Goal: Task Accomplishment & Management: Use online tool/utility

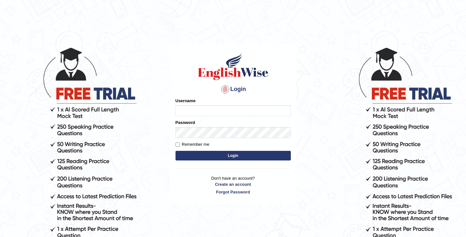
click at [231, 104] on div "Username" at bounding box center [233, 107] width 115 height 19
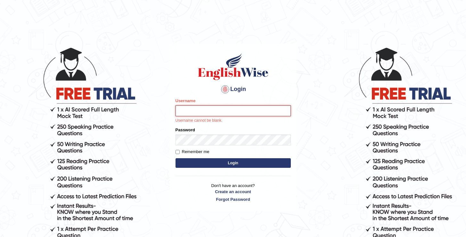
click at [231, 111] on input "Username" at bounding box center [233, 110] width 115 height 11
type input "oguzhan"
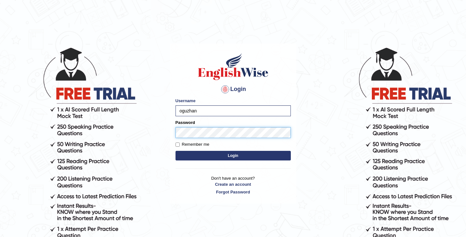
click at [176, 151] on button "Login" at bounding box center [233, 156] width 115 height 10
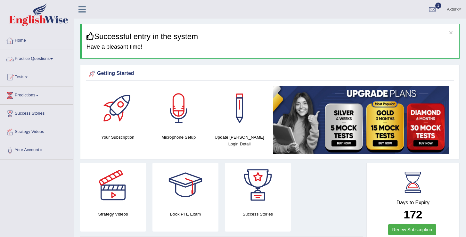
click at [41, 56] on link "Practice Questions" at bounding box center [36, 58] width 73 height 16
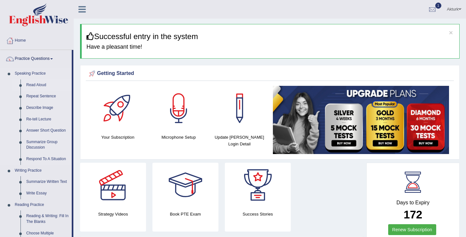
click at [40, 83] on link "Read Aloud" at bounding box center [47, 86] width 48 height 12
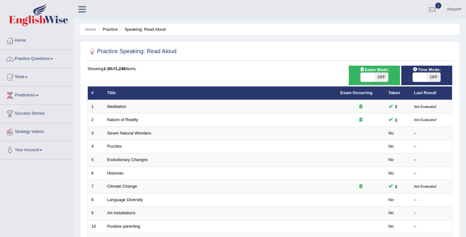
click at [375, 76] on span "OFF" at bounding box center [382, 77] width 14 height 9
checkbox input "true"
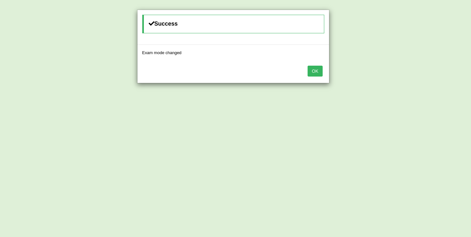
click at [315, 71] on button "OK" at bounding box center [315, 71] width 15 height 11
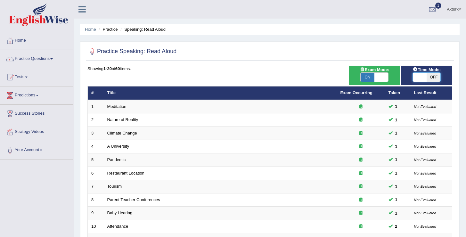
click at [421, 79] on span at bounding box center [421, 77] width 14 height 9
click at [428, 78] on span "OFF" at bounding box center [434, 77] width 14 height 9
checkbox input "true"
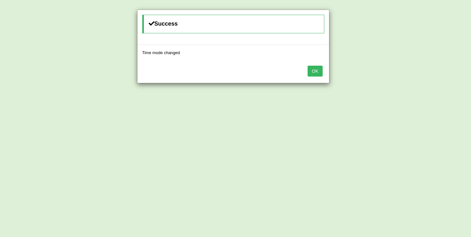
click at [314, 69] on button "OK" at bounding box center [315, 71] width 15 height 11
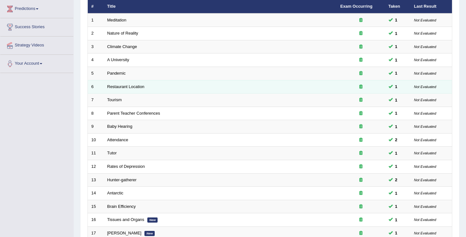
scroll to position [187, 0]
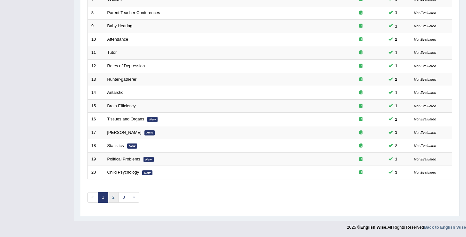
click at [113, 196] on link "2" at bounding box center [113, 197] width 11 height 11
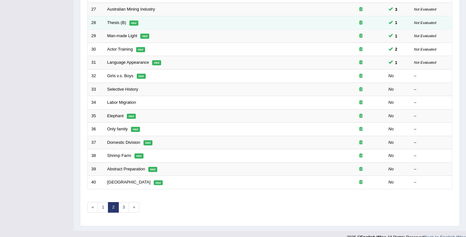
scroll to position [179, 0]
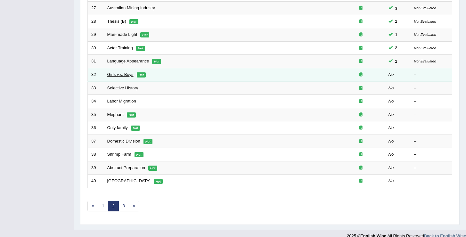
click at [129, 75] on link "Girls v.s. Boys" at bounding box center [120, 74] width 26 height 5
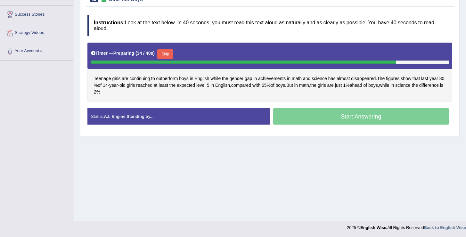
scroll to position [99, 0]
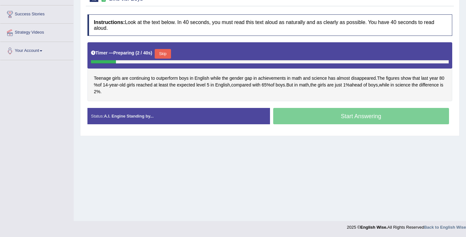
click at [171, 52] on button "Skip" at bounding box center [163, 54] width 16 height 10
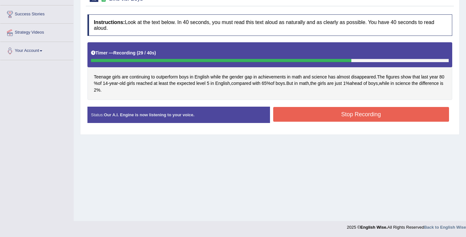
click at [303, 115] on button "Stop Recording" at bounding box center [361, 114] width 176 height 15
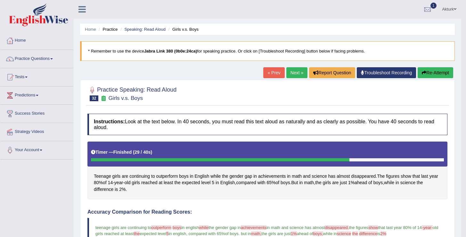
click at [288, 74] on link "Next »" at bounding box center [297, 72] width 21 height 11
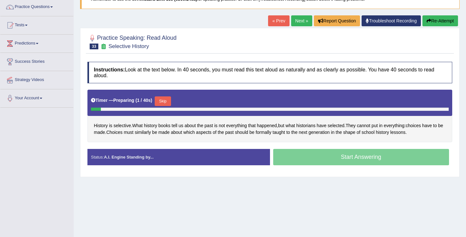
scroll to position [59, 0]
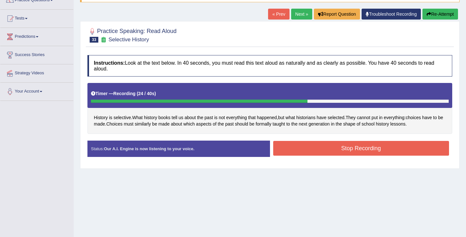
click at [374, 151] on button "Stop Recording" at bounding box center [361, 148] width 176 height 15
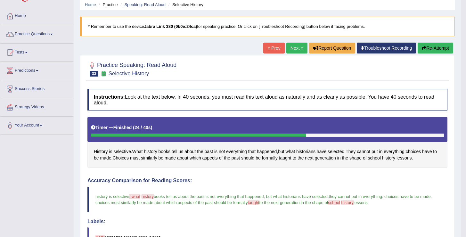
scroll to position [21, 0]
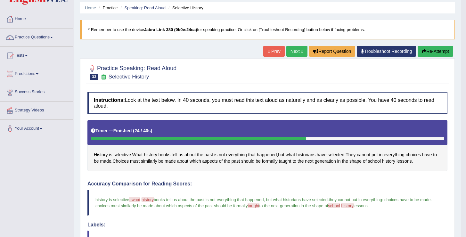
click at [299, 50] on link "Next »" at bounding box center [297, 51] width 21 height 11
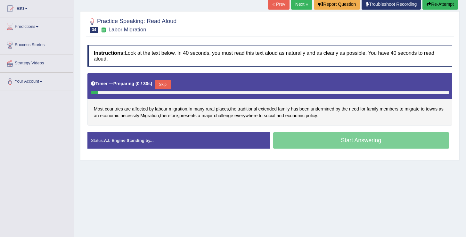
scroll to position [70, 0]
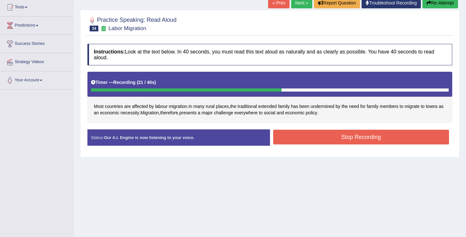
click at [316, 139] on button "Stop Recording" at bounding box center [361, 137] width 176 height 15
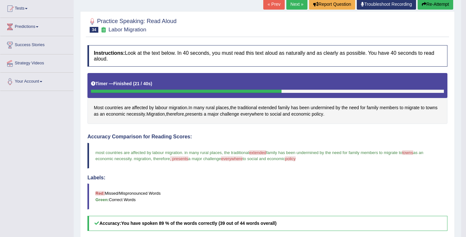
scroll to position [68, 0]
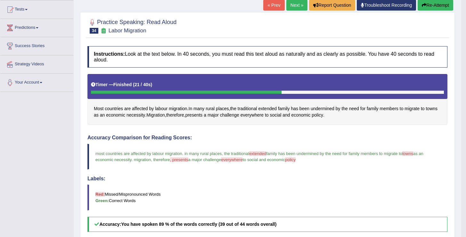
click at [429, 2] on button "Re-Attempt" at bounding box center [436, 5] width 36 height 11
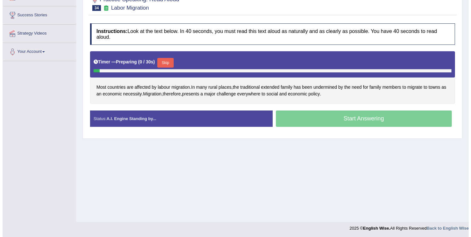
scroll to position [99, 0]
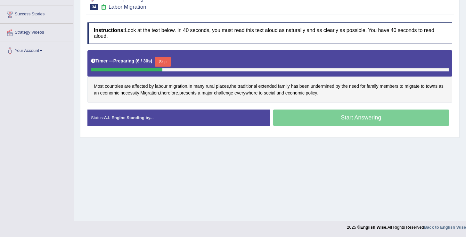
click at [167, 61] on button "Skip" at bounding box center [163, 62] width 16 height 10
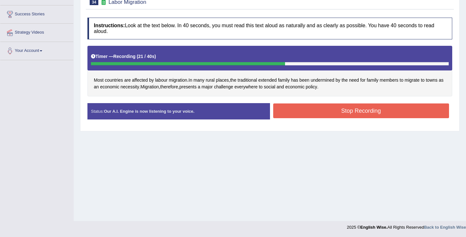
click at [331, 122] on div "Status: Our A.I. Engine is now listening to your voice. Start Answering Stop Re…" at bounding box center [270, 114] width 365 height 23
click at [331, 116] on button "Stop Recording" at bounding box center [361, 111] width 176 height 15
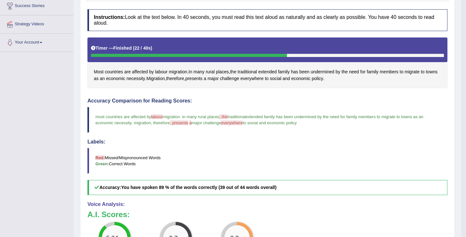
scroll to position [17, 0]
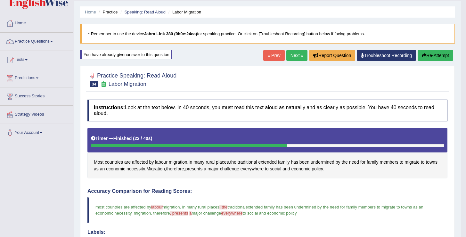
click at [436, 56] on button "Re-Attempt" at bounding box center [436, 55] width 36 height 11
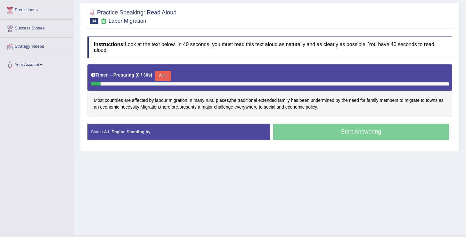
scroll to position [90, 0]
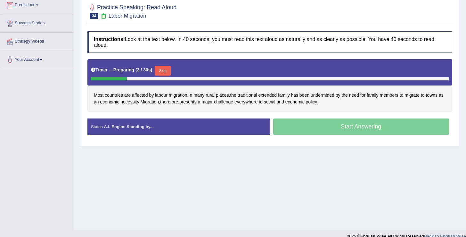
click at [170, 72] on button "Skip" at bounding box center [163, 71] width 16 height 10
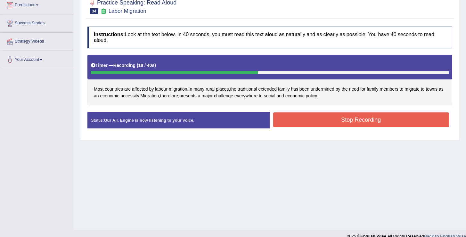
click at [364, 121] on button "Stop Recording" at bounding box center [361, 120] width 176 height 15
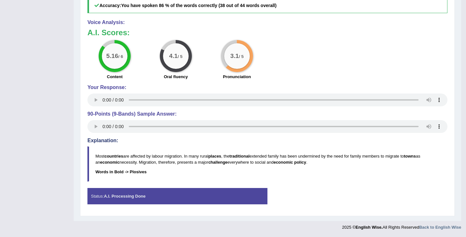
scroll to position [0, 0]
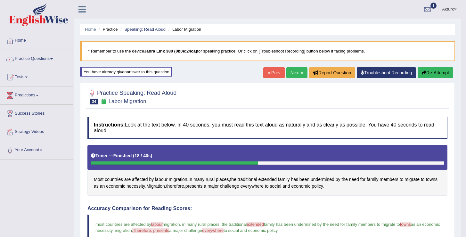
click at [432, 72] on button "Re-Attempt" at bounding box center [436, 72] width 36 height 11
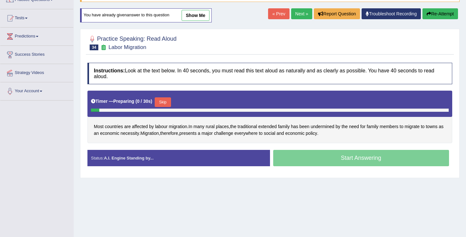
scroll to position [62, 0]
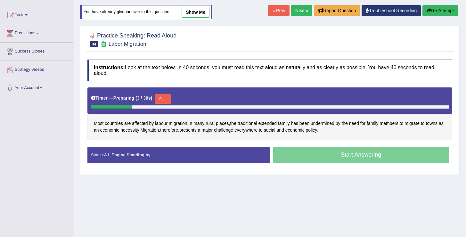
click at [170, 101] on button "Skip" at bounding box center [163, 99] width 16 height 10
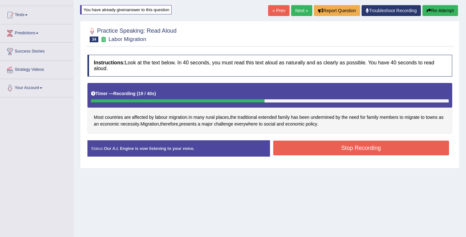
click at [330, 144] on button "Stop Recording" at bounding box center [361, 148] width 176 height 15
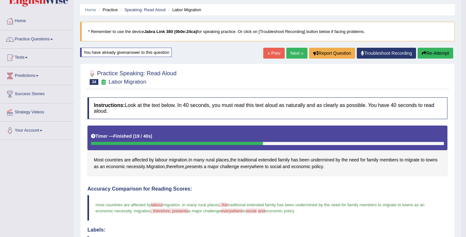
scroll to position [17, 0]
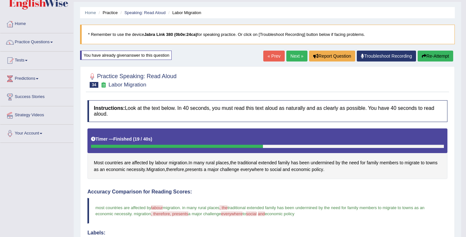
click at [424, 55] on icon "button" at bounding box center [424, 56] width 4 height 4
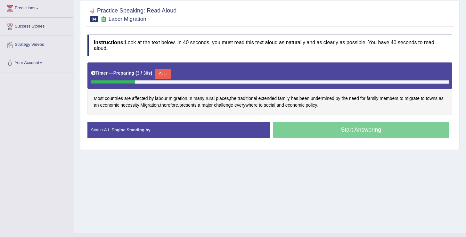
click at [165, 76] on button "Skip" at bounding box center [163, 74] width 16 height 10
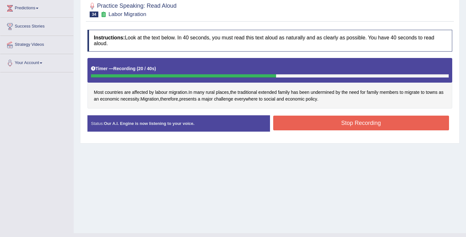
click at [361, 126] on button "Stop Recording" at bounding box center [361, 123] width 176 height 15
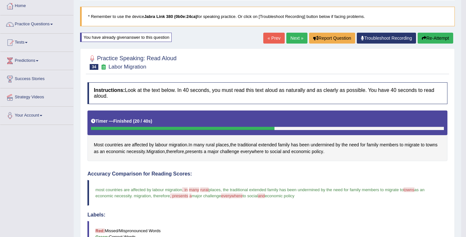
scroll to position [33, 0]
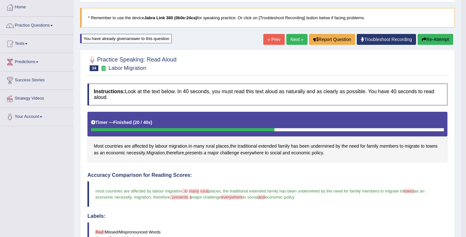
click at [432, 40] on button "Re-Attempt" at bounding box center [436, 39] width 36 height 11
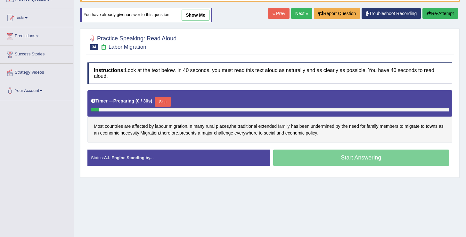
scroll to position [83, 0]
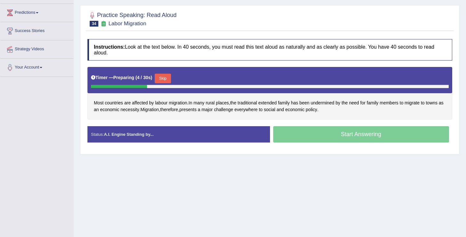
click at [168, 80] on button "Skip" at bounding box center [163, 79] width 16 height 10
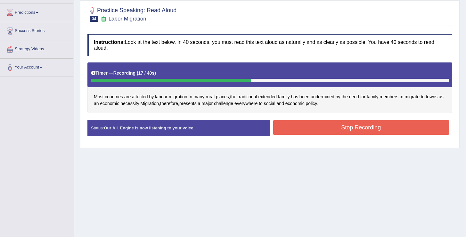
click at [320, 129] on button "Stop Recording" at bounding box center [361, 127] width 176 height 15
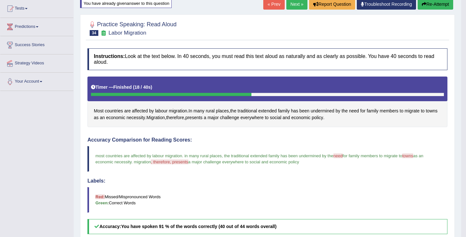
scroll to position [0, 0]
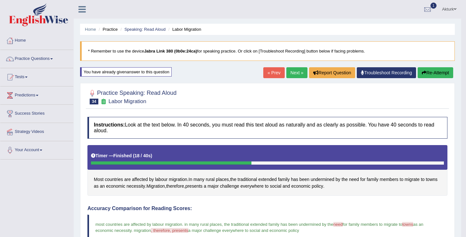
click at [294, 71] on link "Next »" at bounding box center [297, 72] width 21 height 11
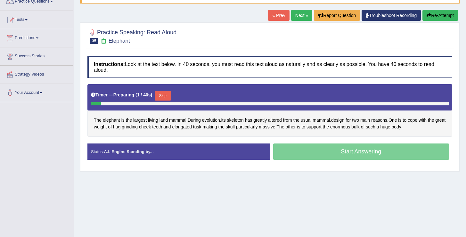
scroll to position [59, 0]
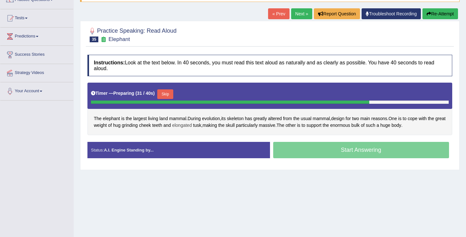
click at [192, 125] on span "elongated" at bounding box center [182, 125] width 20 height 7
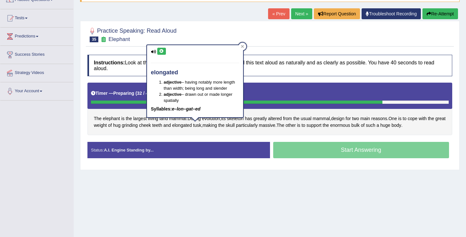
click at [164, 53] on button at bounding box center [161, 51] width 9 height 7
click at [242, 47] on icon at bounding box center [242, 46] width 3 height 3
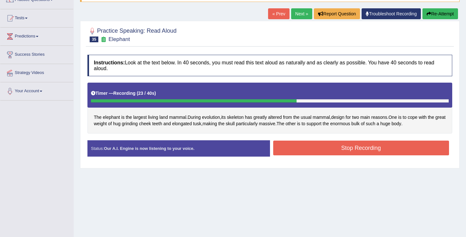
click at [335, 148] on button "Stop Recording" at bounding box center [361, 148] width 176 height 15
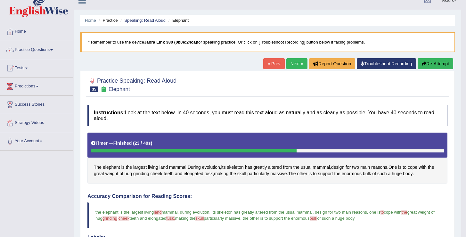
scroll to position [0, 0]
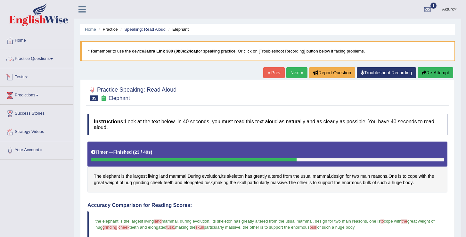
click at [39, 61] on link "Practice Questions" at bounding box center [36, 58] width 73 height 16
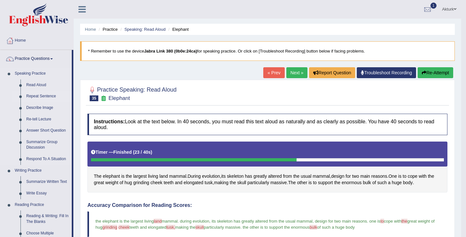
click at [44, 98] on link "Repeat Sentence" at bounding box center [47, 97] width 48 height 12
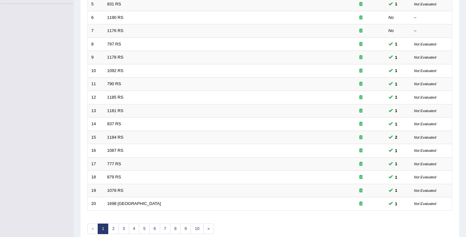
scroll to position [187, 0]
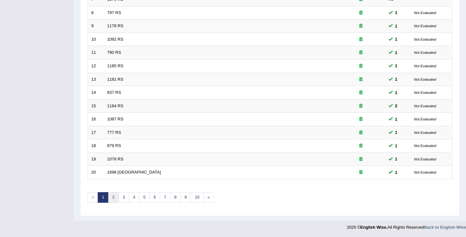
click at [113, 195] on link "2" at bounding box center [113, 197] width 11 height 11
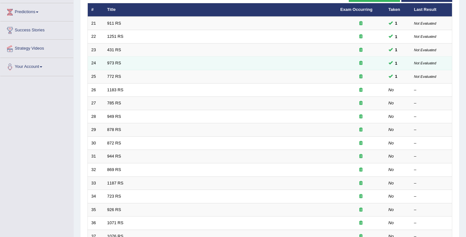
scroll to position [84, 0]
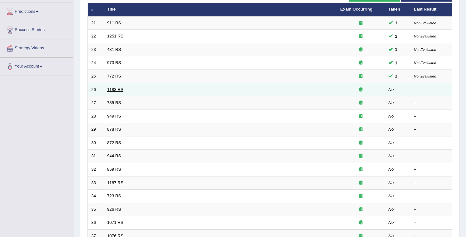
click at [116, 91] on link "1183 RS" at bounding box center [115, 89] width 16 height 5
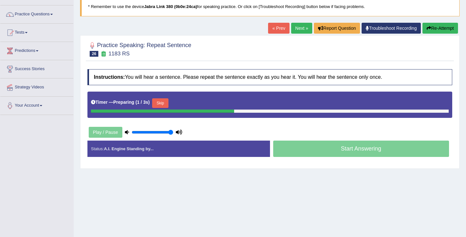
scroll to position [46, 0]
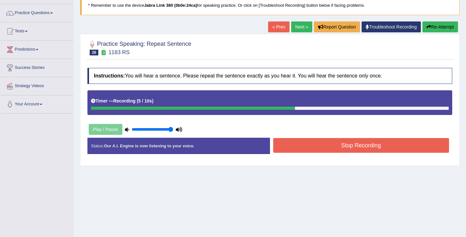
click at [362, 149] on button "Stop Recording" at bounding box center [361, 145] width 176 height 15
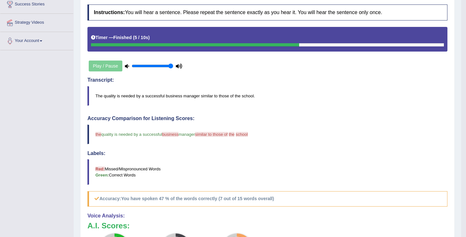
scroll to position [0, 0]
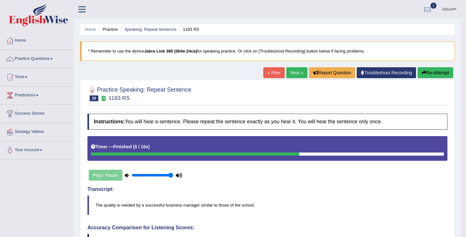
click at [298, 75] on link "Next »" at bounding box center [297, 72] width 21 height 11
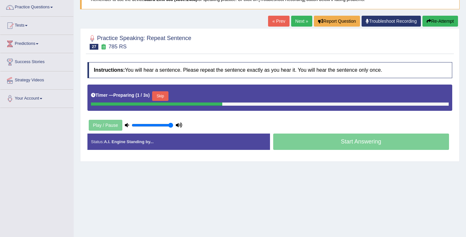
scroll to position [57, 0]
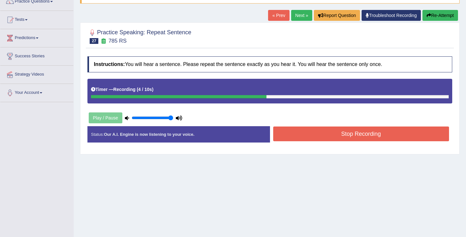
click at [367, 132] on button "Stop Recording" at bounding box center [361, 134] width 176 height 15
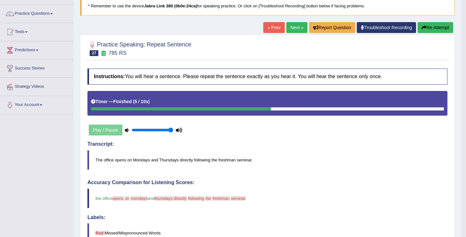
scroll to position [0, 0]
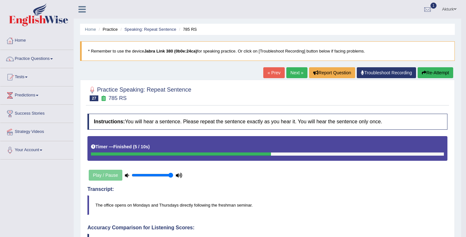
click at [293, 75] on link "Next »" at bounding box center [297, 72] width 21 height 11
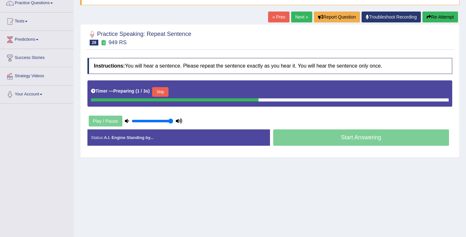
scroll to position [67, 0]
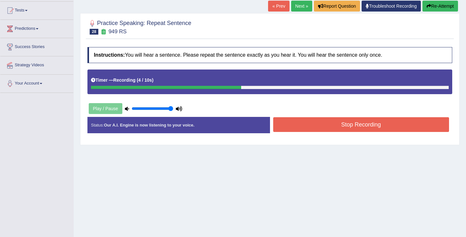
click at [343, 129] on button "Stop Recording" at bounding box center [361, 124] width 176 height 15
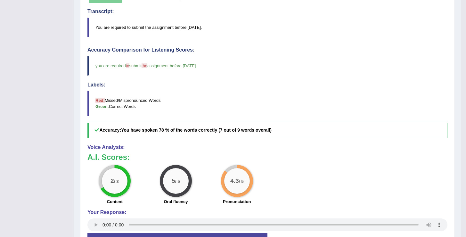
scroll to position [0, 0]
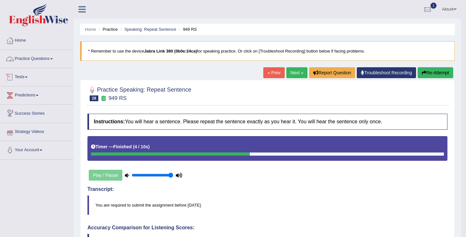
click at [44, 57] on link "Practice Questions" at bounding box center [36, 58] width 73 height 16
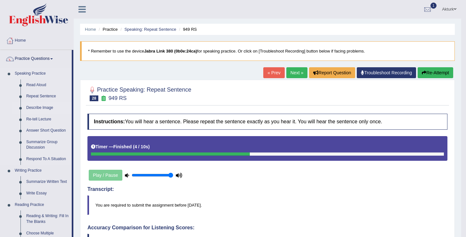
click at [44, 108] on link "Describe Image" at bounding box center [47, 108] width 48 height 12
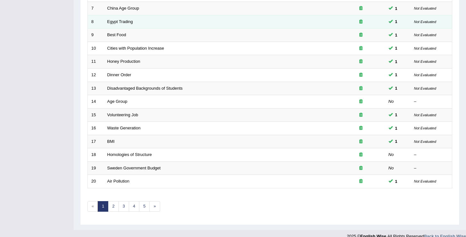
scroll to position [187, 0]
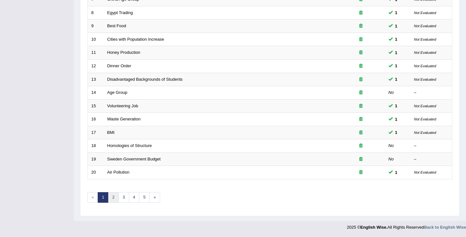
click at [113, 196] on link "2" at bounding box center [113, 197] width 11 height 11
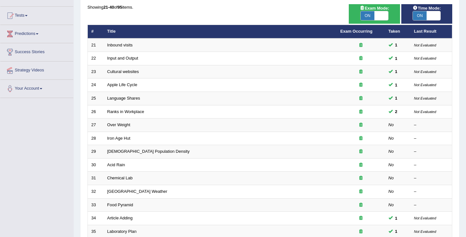
scroll to position [72, 0]
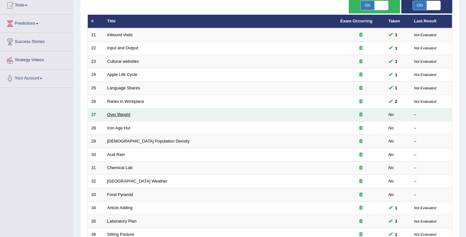
click at [125, 115] on link "Over Weight" at bounding box center [118, 114] width 23 height 5
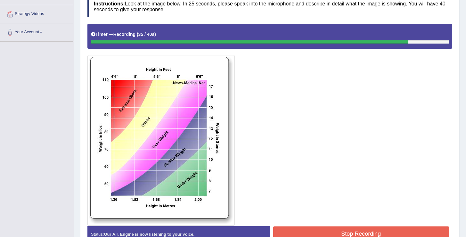
scroll to position [156, 0]
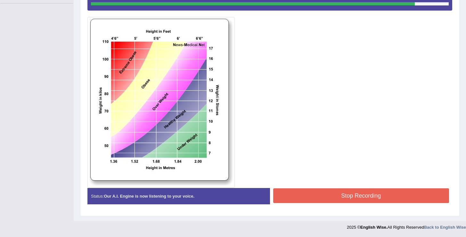
click at [333, 188] on div "Created with Highcharts 7.1.2 Great Too slow Too fast Time Speech pace meter: 0…" at bounding box center [363, 188] width 186 height 0
click at [332, 196] on button "Stop Recording" at bounding box center [361, 196] width 176 height 15
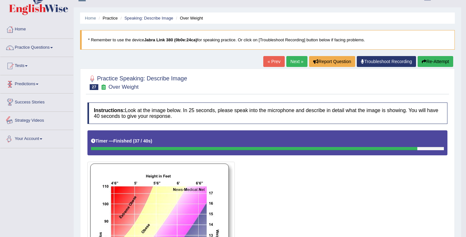
scroll to position [10, 0]
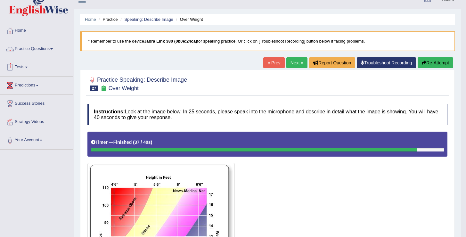
click at [43, 46] on link "Practice Questions" at bounding box center [36, 48] width 73 height 16
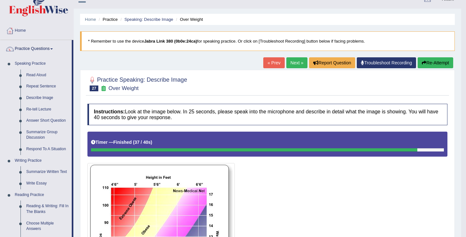
click at [43, 46] on link "Practice Questions" at bounding box center [35, 48] width 71 height 16
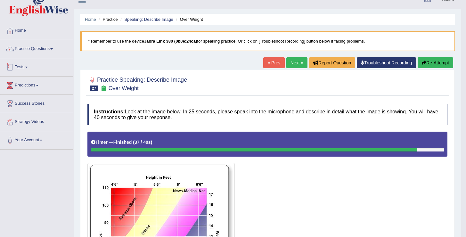
click at [28, 66] on link "Tests" at bounding box center [36, 66] width 73 height 16
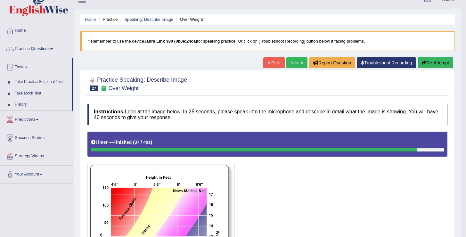
click at [35, 94] on link "Take Mock Test" at bounding box center [42, 94] width 60 height 12
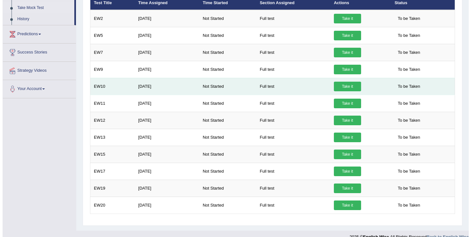
scroll to position [105, 0]
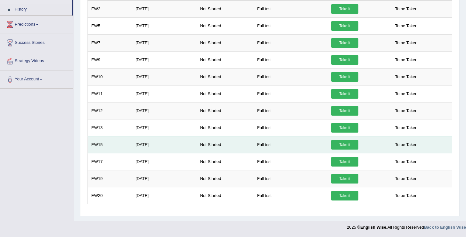
click at [348, 144] on link "Take it" at bounding box center [345, 145] width 27 height 10
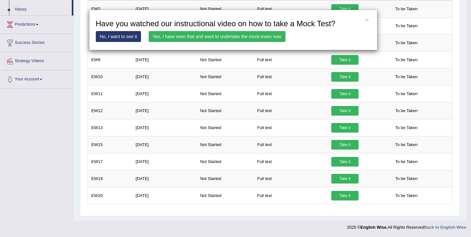
click at [261, 35] on link "Yes, I have seen that and want to undertake the mock exam now" at bounding box center [217, 36] width 137 height 11
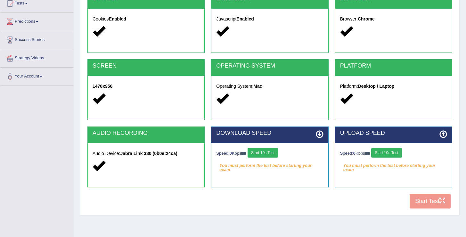
scroll to position [85, 0]
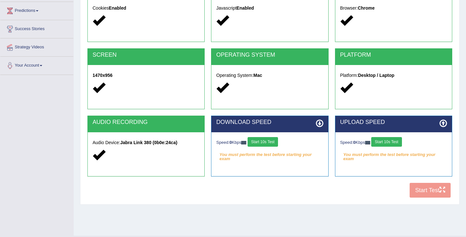
click at [264, 144] on button "Start 10s Test" at bounding box center [263, 142] width 30 height 10
click at [393, 140] on button "Start 10s Test" at bounding box center [387, 142] width 30 height 10
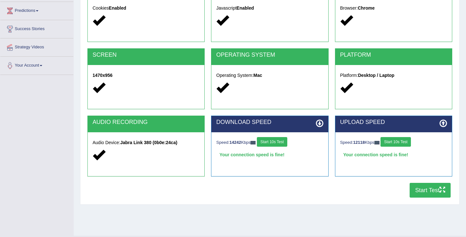
click at [424, 190] on button "Start Test" at bounding box center [430, 190] width 41 height 15
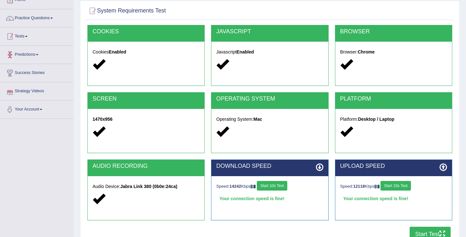
scroll to position [40, 0]
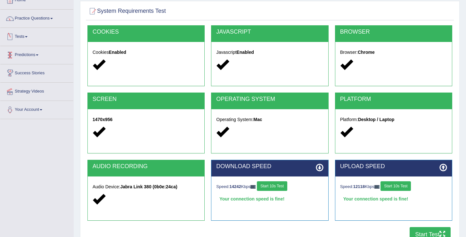
click at [27, 41] on link "Tests" at bounding box center [36, 36] width 73 height 16
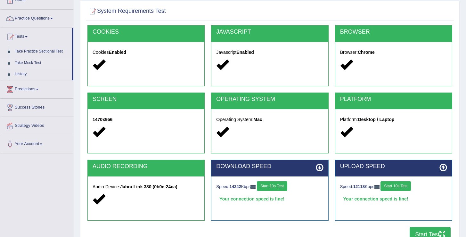
click at [31, 63] on link "Take Mock Test" at bounding box center [42, 63] width 60 height 12
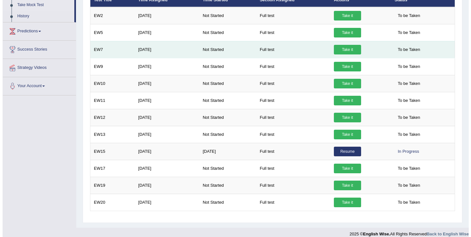
scroll to position [105, 0]
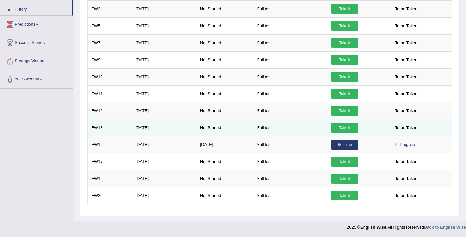
click at [348, 130] on link "Take it" at bounding box center [345, 128] width 27 height 10
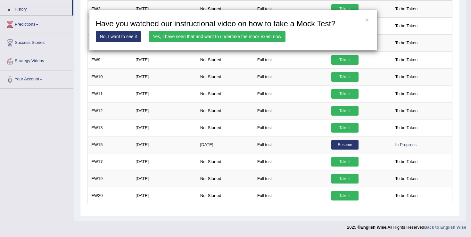
click at [222, 37] on link "Yes, I have seen that and want to undertake the mock exam now" at bounding box center [217, 36] width 137 height 11
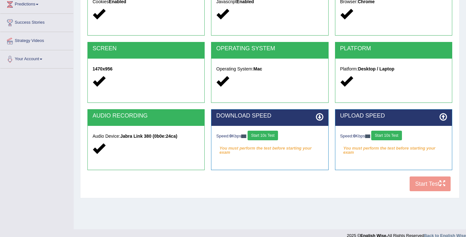
scroll to position [99, 0]
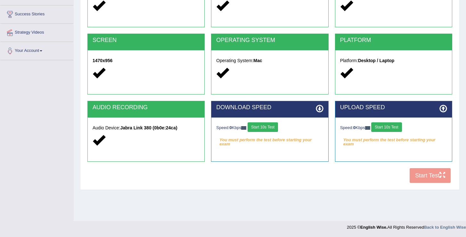
click at [272, 129] on button "Start 10s Test" at bounding box center [263, 127] width 30 height 10
click at [391, 129] on button "Start 10s Test" at bounding box center [387, 127] width 30 height 10
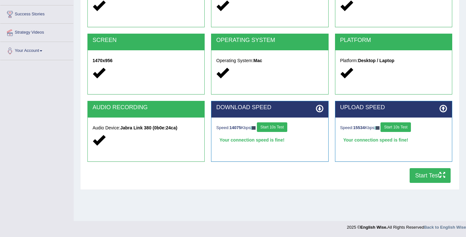
click at [435, 176] on button "Start Test" at bounding box center [430, 175] width 41 height 15
